Goal: Task Accomplishment & Management: Use online tool/utility

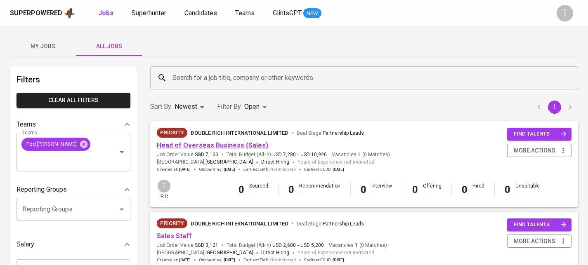
click at [210, 146] on link "Head of Overseas Business (Sales)" at bounding box center [212, 146] width 111 height 8
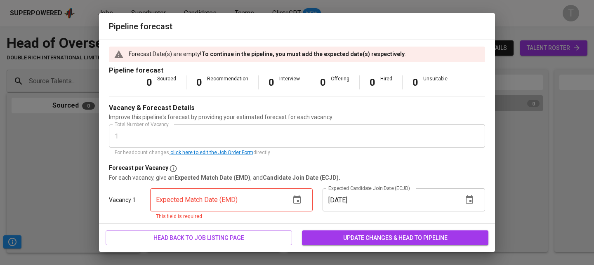
click at [103, 79] on div "Forecast Date(s) are empty! To continue in the pipeline, you must add the expec…" at bounding box center [297, 132] width 396 height 184
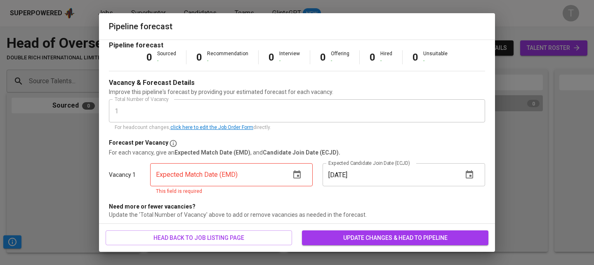
scroll to position [27, 0]
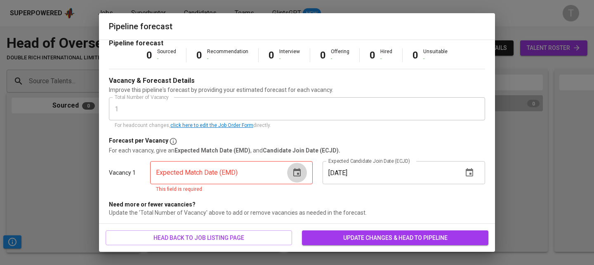
click at [295, 173] on icon "button" at bounding box center [296, 172] width 7 height 8
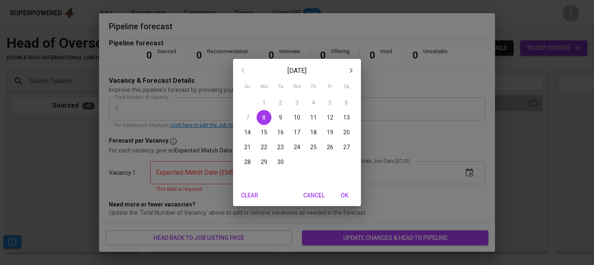
click at [286, 162] on span "30" at bounding box center [280, 162] width 15 height 8
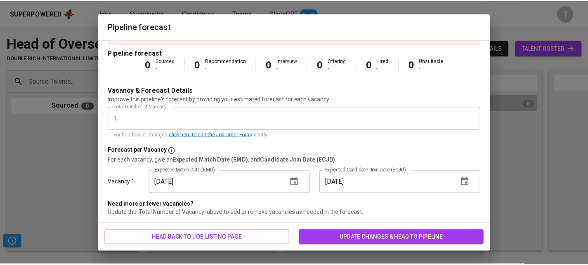
scroll to position [18, 0]
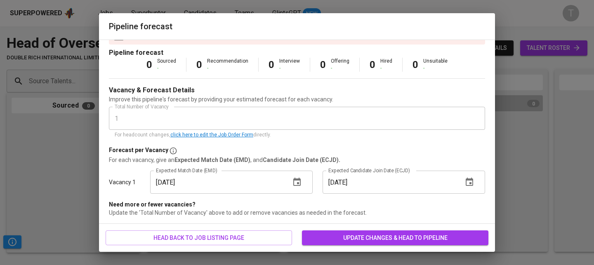
click at [293, 185] on icon "button" at bounding box center [296, 182] width 7 height 8
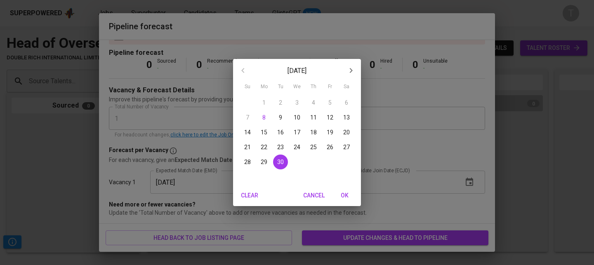
click at [352, 71] on icon "button" at bounding box center [351, 70] width 3 height 5
click at [330, 164] on p "31" at bounding box center [330, 162] width 7 height 8
type input "[DATE]"
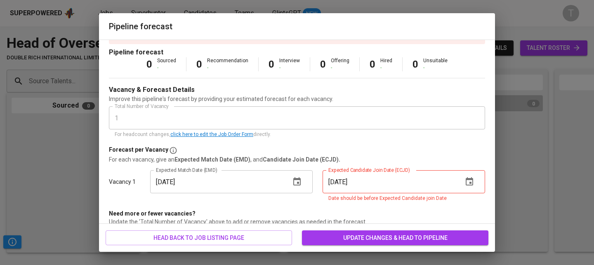
click at [465, 181] on icon "button" at bounding box center [470, 182] width 10 height 10
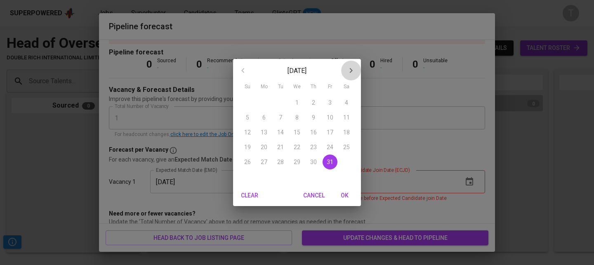
click at [356, 72] on button "button" at bounding box center [351, 71] width 20 height 20
click at [341, 104] on span "1" at bounding box center [346, 103] width 15 height 8
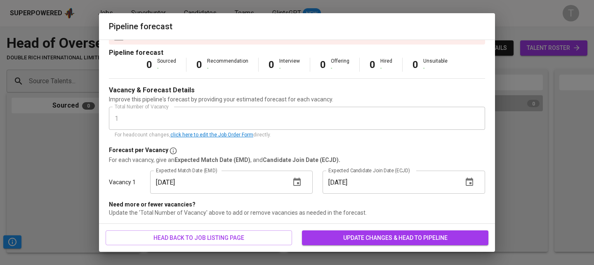
click at [465, 181] on icon "button" at bounding box center [470, 182] width 10 height 10
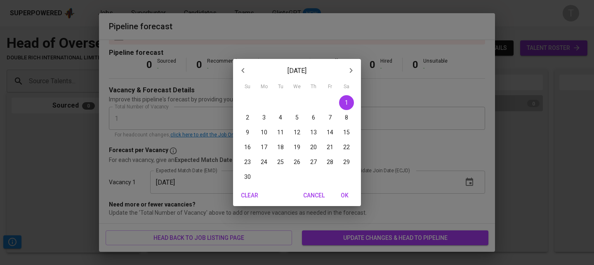
click at [251, 116] on span "2" at bounding box center [247, 117] width 15 height 8
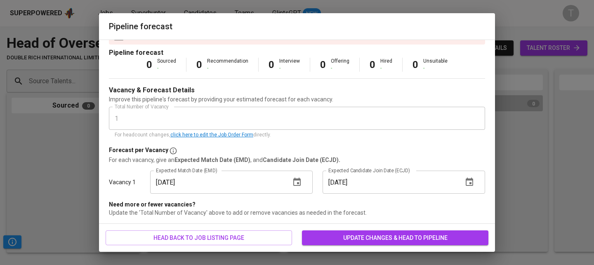
click at [465, 182] on icon "button" at bounding box center [470, 182] width 10 height 10
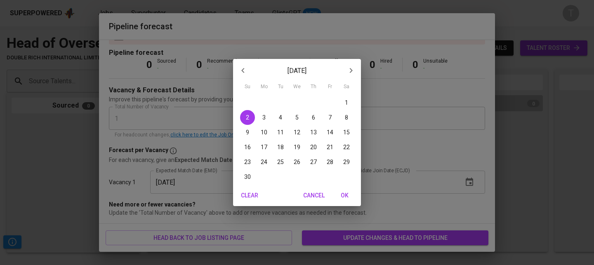
click at [267, 119] on span "3" at bounding box center [264, 117] width 15 height 8
type input "[DATE]"
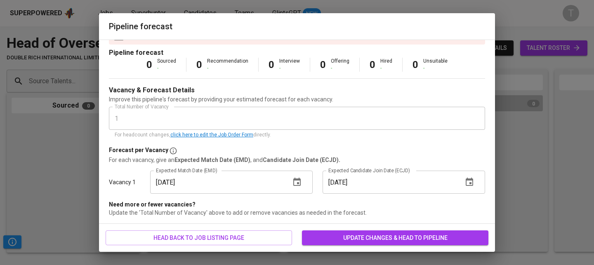
click at [380, 231] on button "update changes & head to pipeline" at bounding box center [395, 238] width 186 height 15
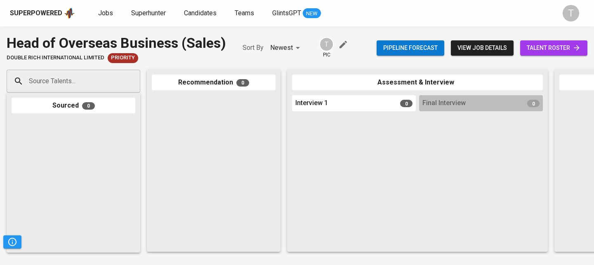
click at [115, 80] on div "Source Talents..." at bounding box center [74, 81] width 134 height 23
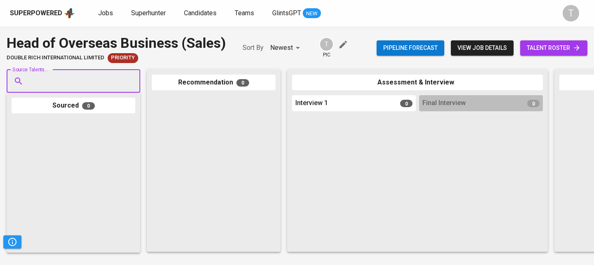
paste input "[EMAIL_ADDRESS][DOMAIN_NAME]"
type input "[EMAIL_ADDRESS][DOMAIN_NAME]"
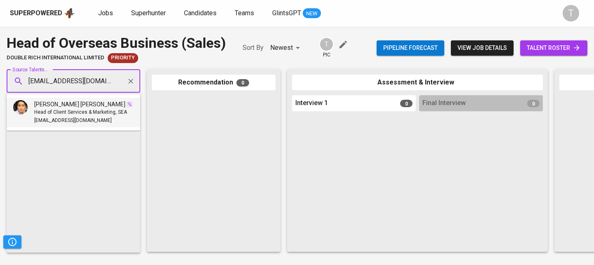
click at [86, 109] on span "Head of Client Services & Marketing, SEA" at bounding box center [80, 113] width 93 height 8
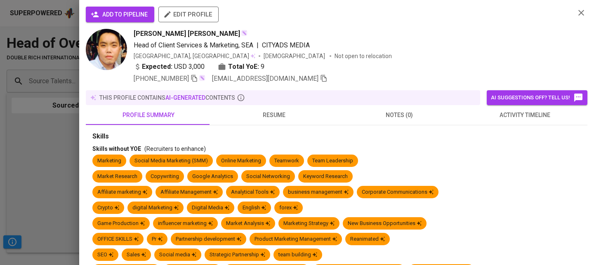
click at [111, 17] on span "add to pipeline" at bounding box center [119, 14] width 55 height 10
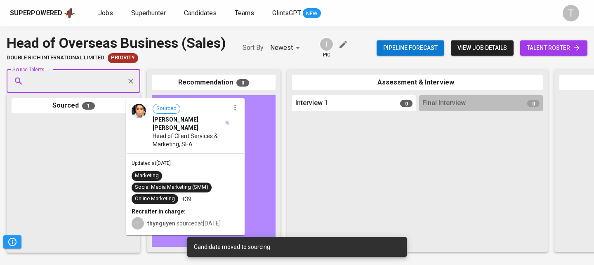
drag, startPoint x: 74, startPoint y: 148, endPoint x: 190, endPoint y: 127, distance: 117.7
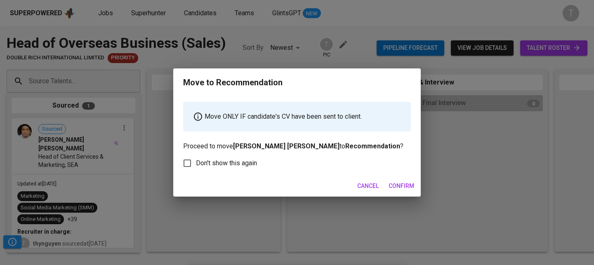
click at [401, 181] on span "Confirm" at bounding box center [402, 186] width 26 height 10
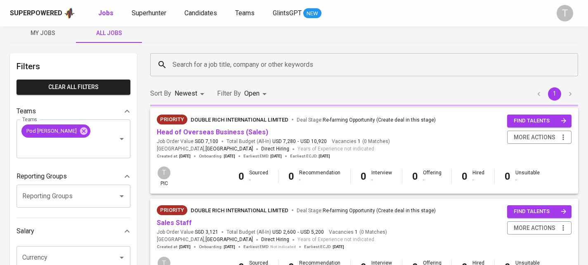
scroll to position [92, 0]
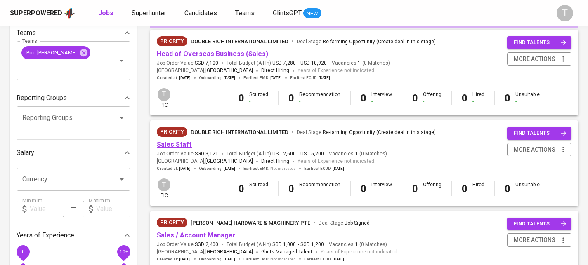
click at [188, 145] on link "Sales Staff" at bounding box center [174, 145] width 35 height 8
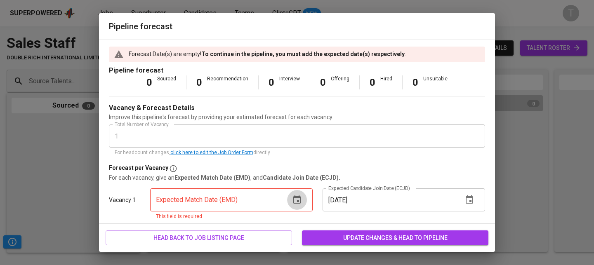
click at [288, 200] on button "button" at bounding box center [297, 200] width 20 height 20
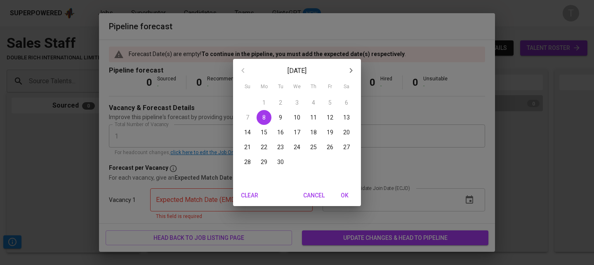
click at [355, 71] on icon "button" at bounding box center [351, 71] width 10 height 10
drag, startPoint x: 329, startPoint y: 162, endPoint x: 333, endPoint y: 163, distance: 4.1
click at [329, 163] on p "31" at bounding box center [330, 162] width 7 height 8
type input "[DATE]"
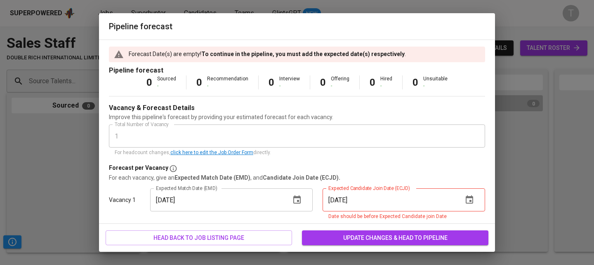
click at [468, 201] on button "button" at bounding box center [470, 200] width 20 height 20
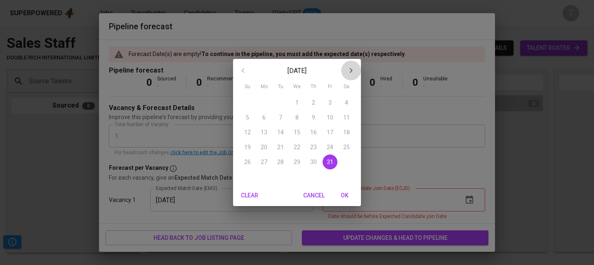
click at [346, 73] on icon "button" at bounding box center [351, 71] width 10 height 10
click at [257, 125] on div "10" at bounding box center [264, 132] width 17 height 15
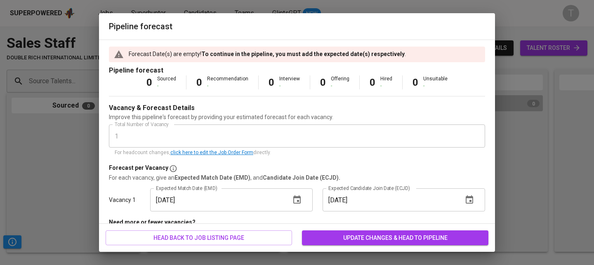
click at [467, 202] on icon "button" at bounding box center [470, 200] width 10 height 10
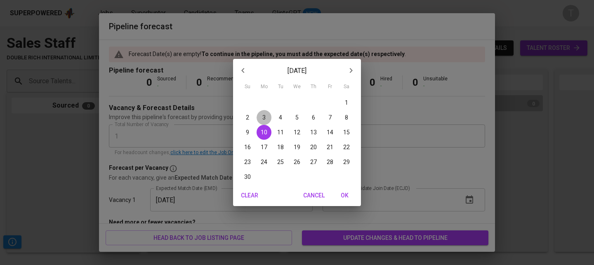
click at [267, 119] on span "3" at bounding box center [264, 117] width 15 height 8
type input "[DATE]"
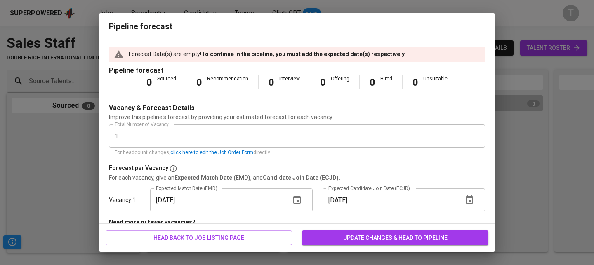
click at [412, 231] on button "update changes & head to pipeline" at bounding box center [395, 238] width 186 height 15
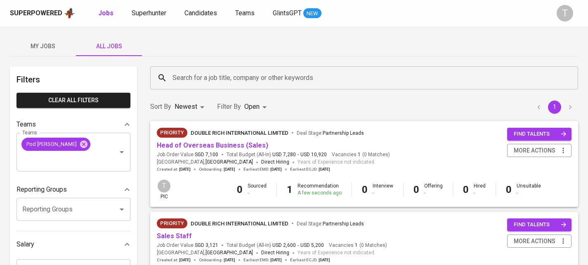
click at [36, 47] on span "My Jobs" at bounding box center [43, 46] width 56 height 10
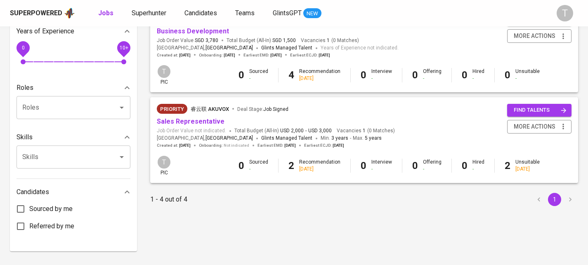
scroll to position [298, 0]
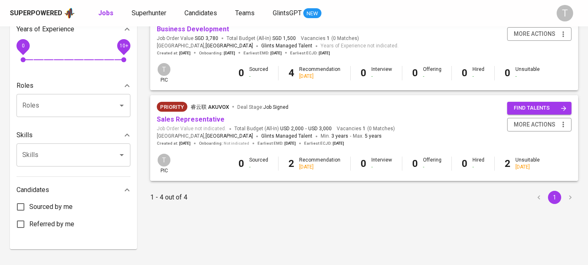
click at [247, 204] on div "1 - 4 out of 4 1" at bounding box center [364, 197] width 428 height 13
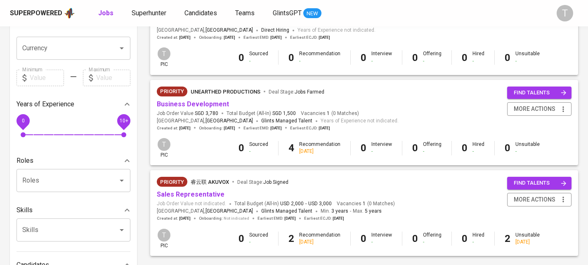
scroll to position [222, 0]
click at [184, 109] on link "Business Development" at bounding box center [193, 105] width 72 height 8
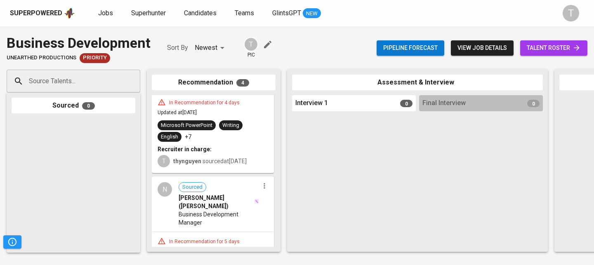
scroll to position [170, 0]
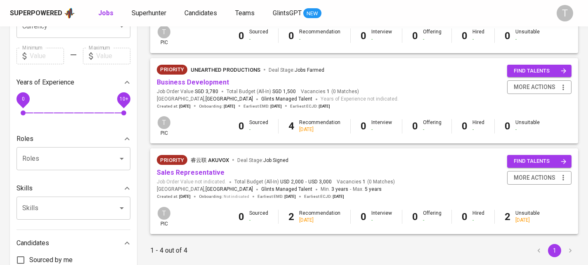
scroll to position [247, 0]
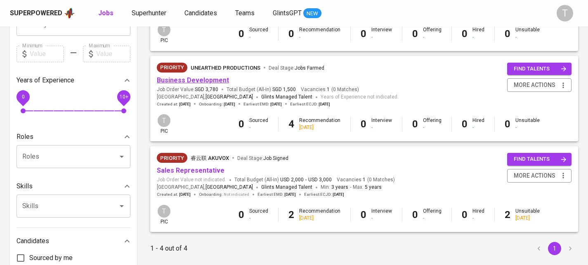
click at [216, 80] on link "Business Development" at bounding box center [193, 80] width 72 height 8
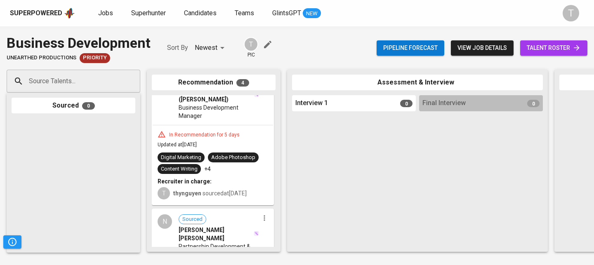
scroll to position [280, 0]
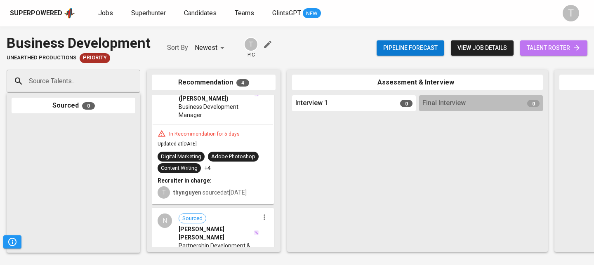
click at [567, 51] on span "talent roster" at bounding box center [554, 48] width 54 height 10
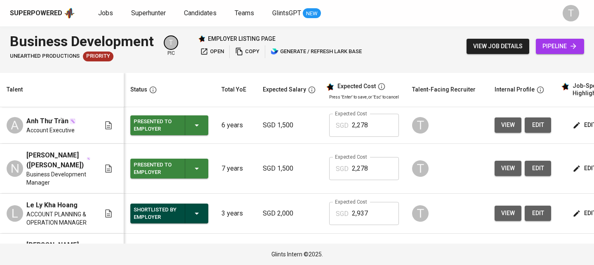
scroll to position [38, 0]
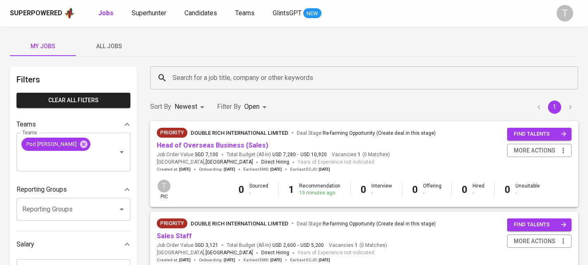
click at [114, 39] on button "All Jobs" at bounding box center [109, 46] width 66 height 20
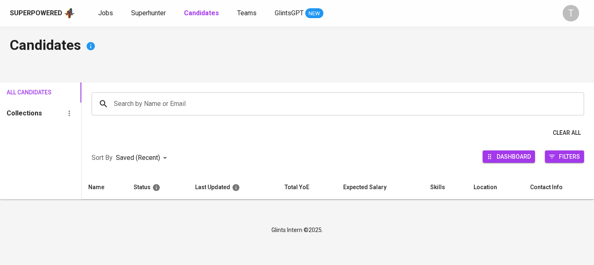
click at [148, 104] on input "Search by Name or Email" at bounding box center [340, 104] width 456 height 16
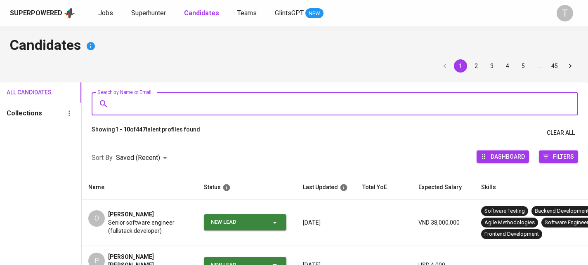
click at [160, 21] on div "Superpowered Jobs Superhunter Candidates Teams GlintsGPT NEW T" at bounding box center [294, 13] width 588 height 26
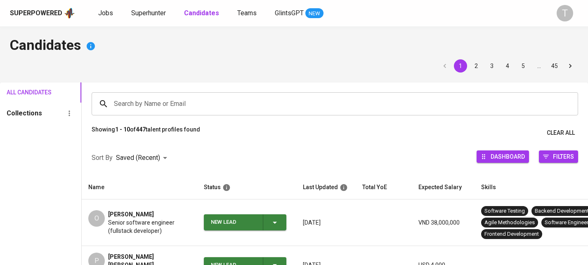
click at [161, 18] on div "Superpowered Jobs Superhunter Candidates Teams GlintsGPT NEW" at bounding box center [281, 13] width 542 height 12
click at [162, 15] on span "Superhunter" at bounding box center [148, 13] width 35 height 8
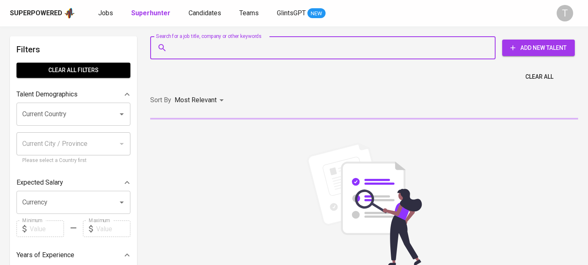
click at [276, 52] on input "Search for a job title, company or other keywords" at bounding box center [324, 48] width 309 height 16
paste input "[EMAIL_ADDRESS][DOMAIN_NAME]"
type input "[EMAIL_ADDRESS][DOMAIN_NAME]"
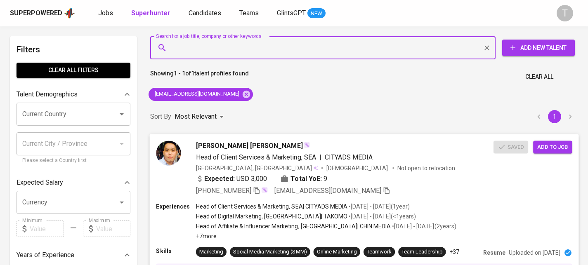
click at [460, 170] on div "Vietnam, Ho Chi Minh City Male Not open to relocation" at bounding box center [344, 168] width 297 height 8
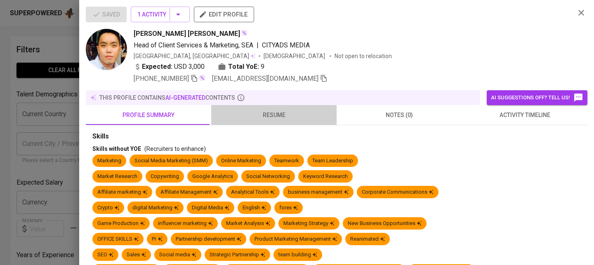
click at [281, 115] on span "resume" at bounding box center [274, 115] width 116 height 10
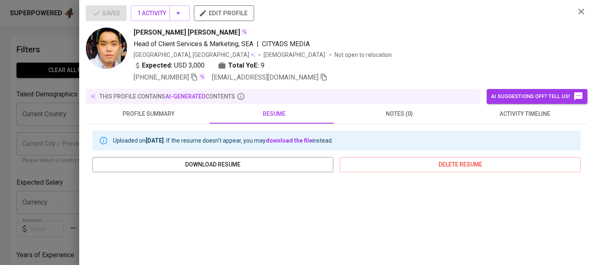
scroll to position [2, 0]
click at [153, 6] on button "1 Activity" at bounding box center [160, 13] width 59 height 16
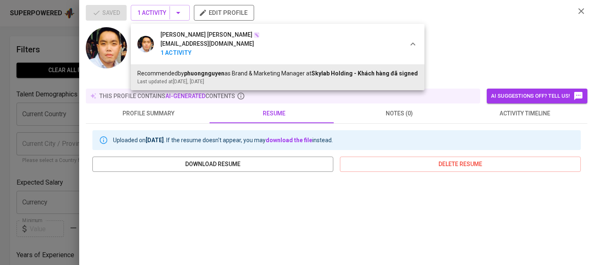
drag, startPoint x: 489, startPoint y: 51, endPoint x: 414, endPoint y: 92, distance: 85.3
click at [488, 51] on div at bounding box center [297, 132] width 594 height 265
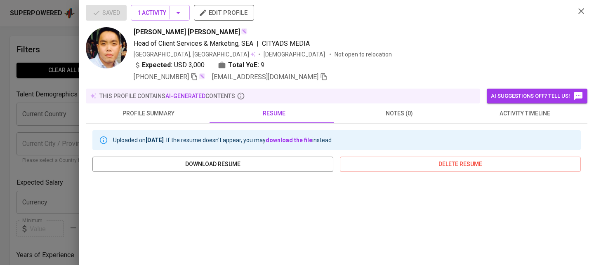
click at [50, 117] on div at bounding box center [297, 132] width 594 height 265
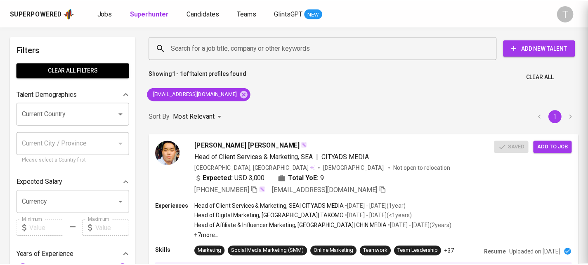
scroll to position [0, 0]
